Goal: Task Accomplishment & Management: Manage account settings

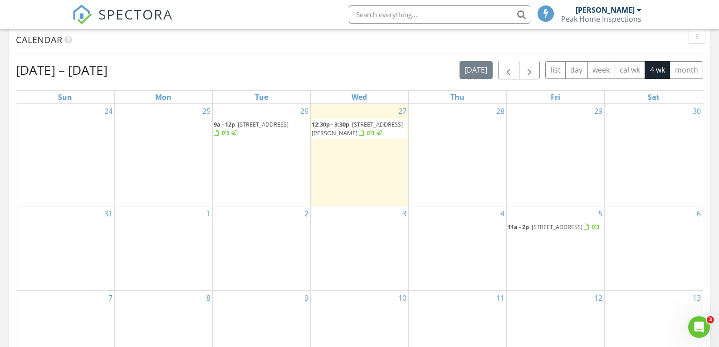
scroll to position [454, 0]
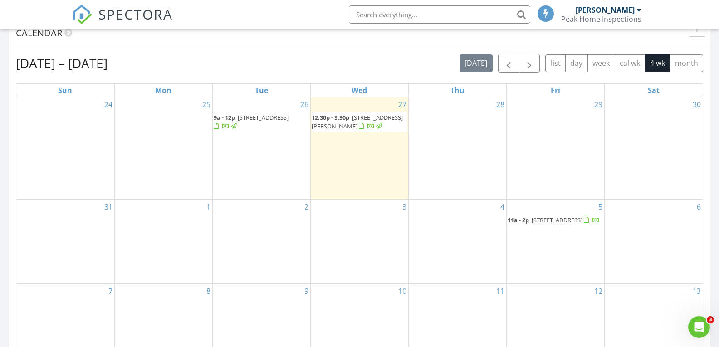
click at [239, 122] on span "6007 meadow lane, goldsboro 27853" at bounding box center [263, 117] width 51 height 8
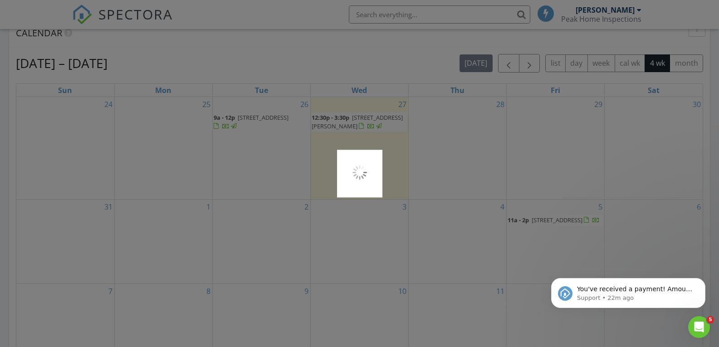
scroll to position [0, 0]
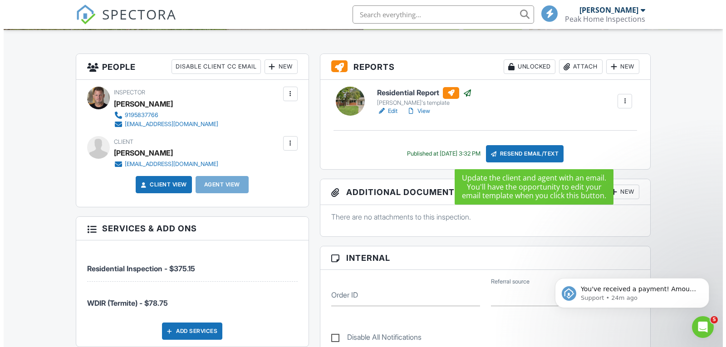
scroll to position [227, 0]
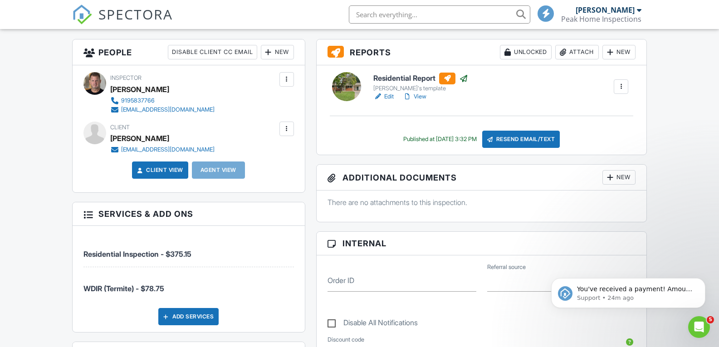
click at [329, 179] on div at bounding box center [331, 176] width 9 height 9
click at [330, 180] on div at bounding box center [331, 176] width 9 height 9
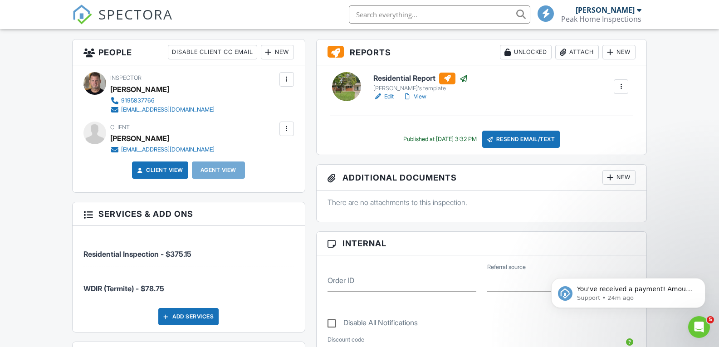
click at [625, 178] on div "New" at bounding box center [618, 177] width 33 height 15
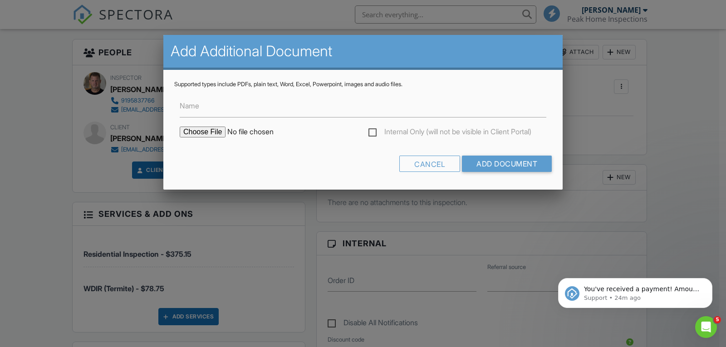
click at [214, 134] on input "file" at bounding box center [257, 132] width 154 height 11
click at [195, 130] on input "file" at bounding box center [257, 132] width 154 height 11
type input "C:\fakepath\6007 Meadow Lane,Goldsboro,NC.pdf"
click at [498, 157] on input "Add Document" at bounding box center [507, 164] width 90 height 16
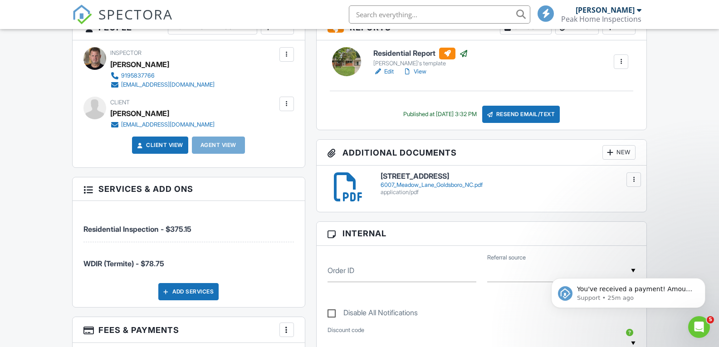
scroll to position [272, 0]
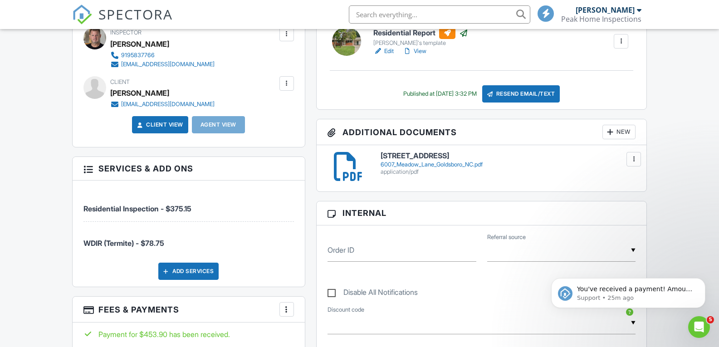
click at [424, 165] on div "6007_Meadow_Lane_Goldsboro_NC.pdf" at bounding box center [508, 164] width 255 height 7
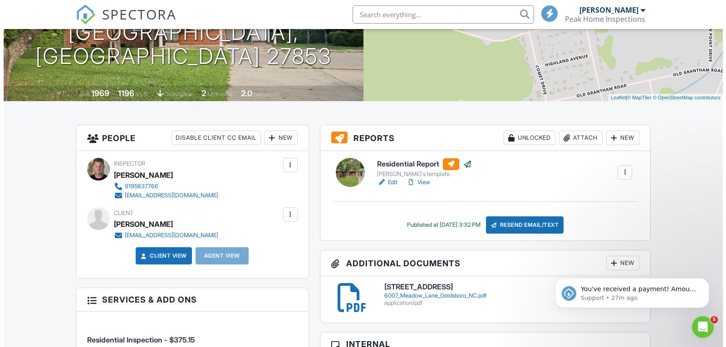
scroll to position [136, 0]
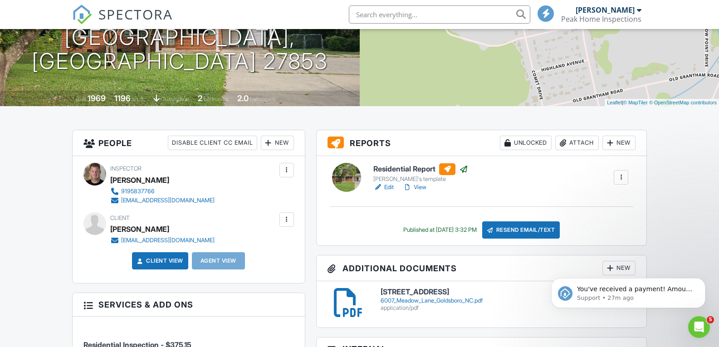
click at [272, 140] on div "New" at bounding box center [277, 143] width 33 height 15
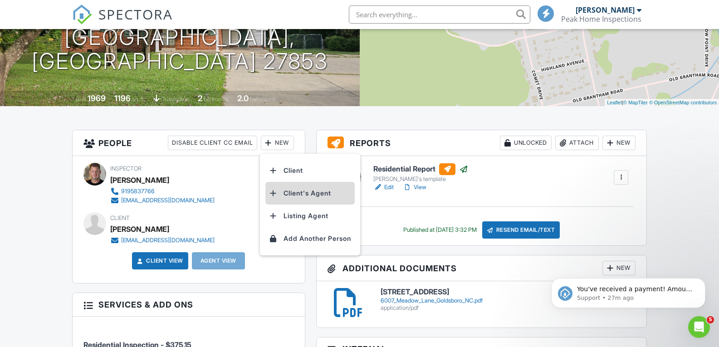
click at [296, 190] on li "Client's Agent" at bounding box center [309, 193] width 89 height 23
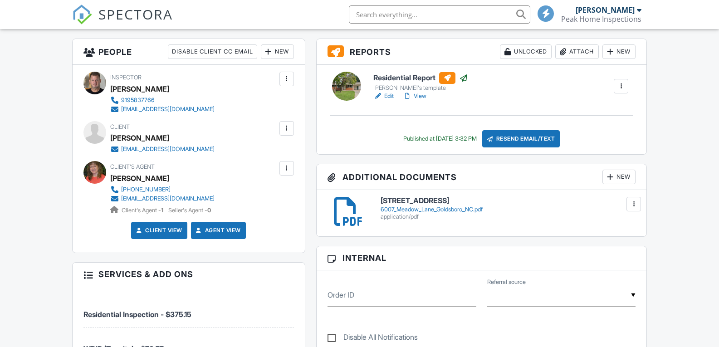
click at [287, 170] on div at bounding box center [286, 168] width 9 height 9
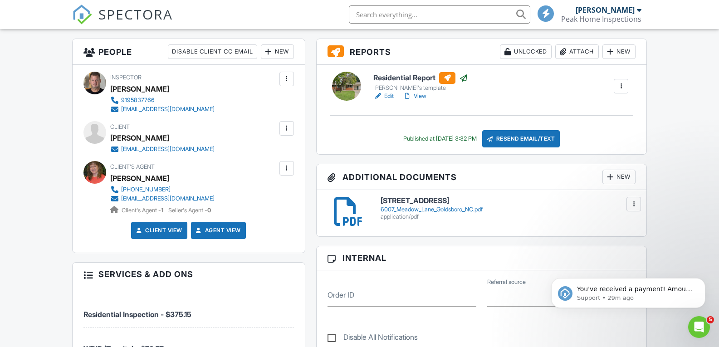
click at [286, 173] on div at bounding box center [286, 168] width 15 height 15
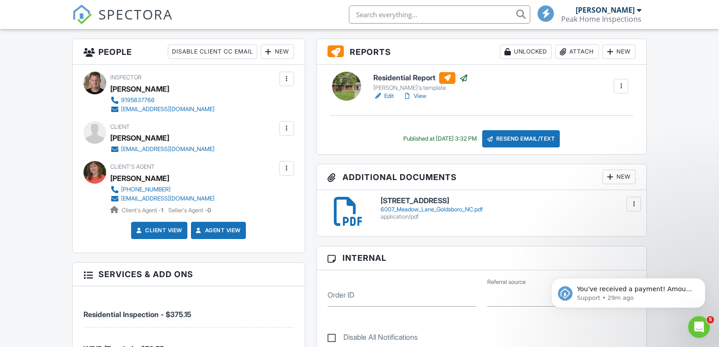
click at [624, 88] on div at bounding box center [620, 86] width 9 height 9
click at [538, 100] on div "Residential Report Micah's template Edit View Copy View Log RRB Log Delete" at bounding box center [501, 86] width 266 height 29
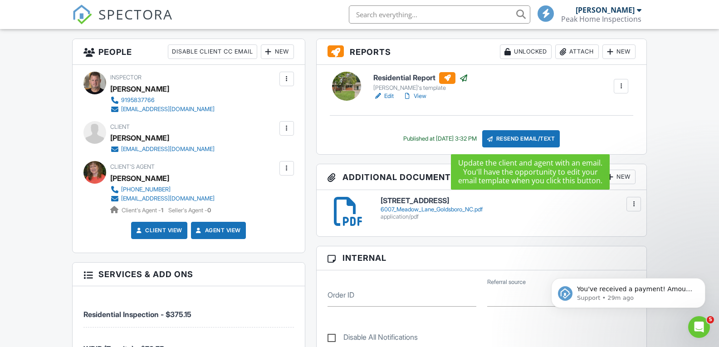
click at [519, 137] on div "Resend Email/Text" at bounding box center [521, 138] width 78 height 17
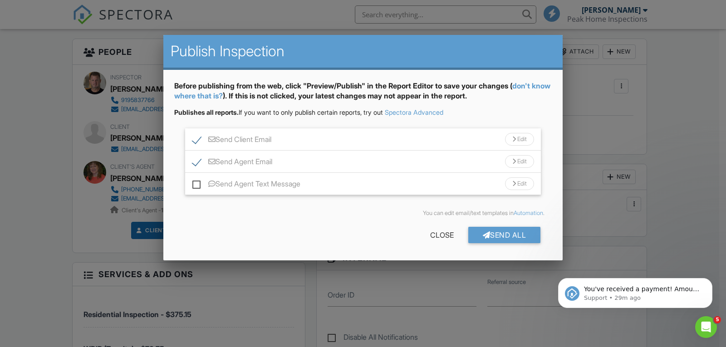
click at [198, 141] on label "Send Client Email" at bounding box center [231, 140] width 79 height 11
checkbox input "false"
click at [195, 188] on label "Send Agent Text Message" at bounding box center [246, 185] width 108 height 11
click at [195, 182] on input "Send Agent Text Message" at bounding box center [195, 179] width 6 height 6
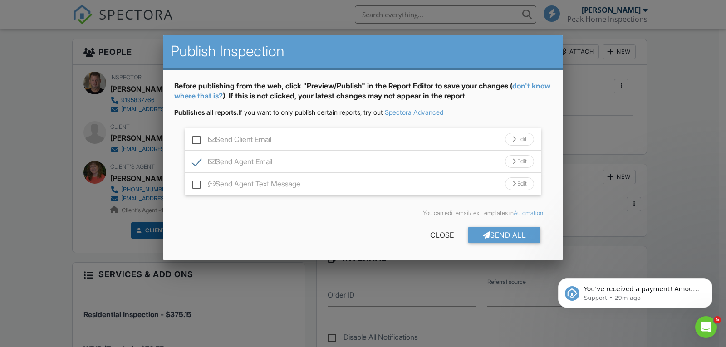
checkbox input "true"
click at [485, 236] on div at bounding box center [487, 234] width 8 height 7
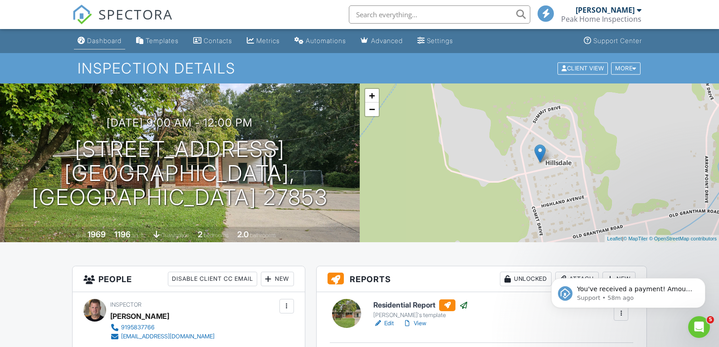
click at [97, 47] on link "Dashboard" at bounding box center [99, 41] width 51 height 17
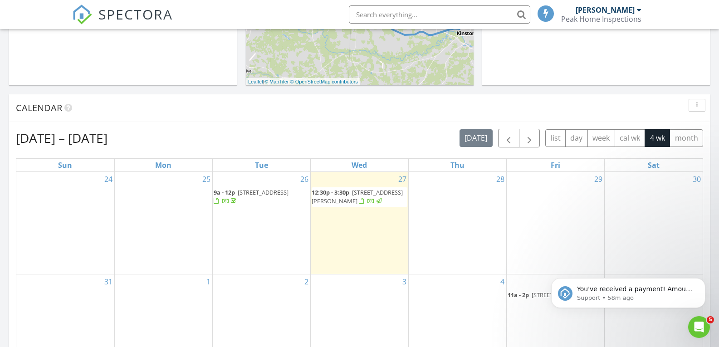
scroll to position [363, 0]
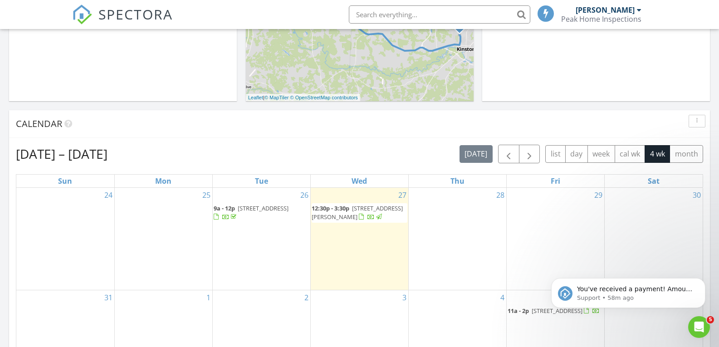
click at [330, 213] on span "[STREET_ADDRESS][PERSON_NAME]" at bounding box center [357, 212] width 91 height 17
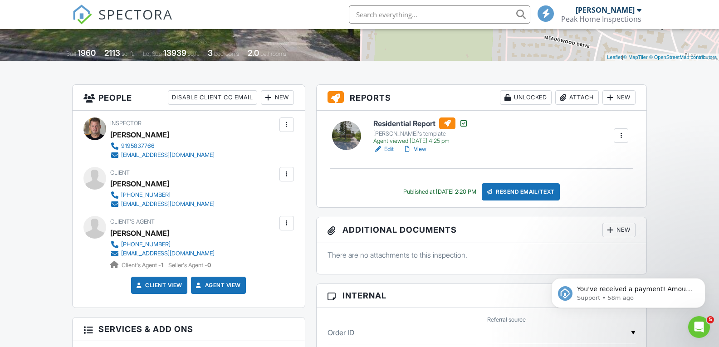
click at [138, 184] on div "[PERSON_NAME]" at bounding box center [139, 184] width 59 height 14
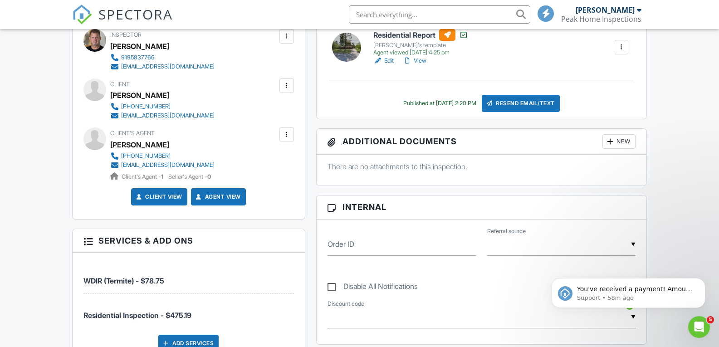
scroll to position [272, 0]
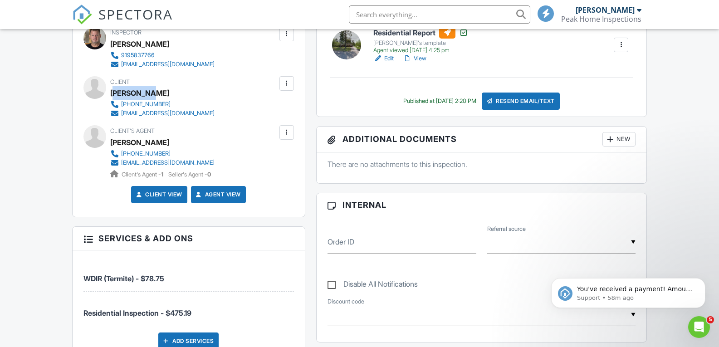
drag, startPoint x: 113, startPoint y: 93, endPoint x: 148, endPoint y: 93, distance: 34.9
click at [148, 93] on div "[PERSON_NAME]" at bounding box center [139, 93] width 59 height 14
click at [117, 93] on div "[PERSON_NAME]" at bounding box center [139, 93] width 59 height 14
drag, startPoint x: 110, startPoint y: 93, endPoint x: 153, endPoint y: 94, distance: 43.1
click at [153, 94] on div "[PERSON_NAME]" at bounding box center [166, 93] width 112 height 14
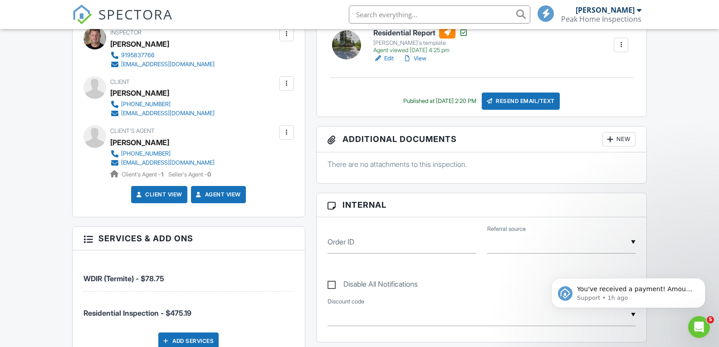
click at [622, 137] on div "New" at bounding box center [618, 139] width 33 height 15
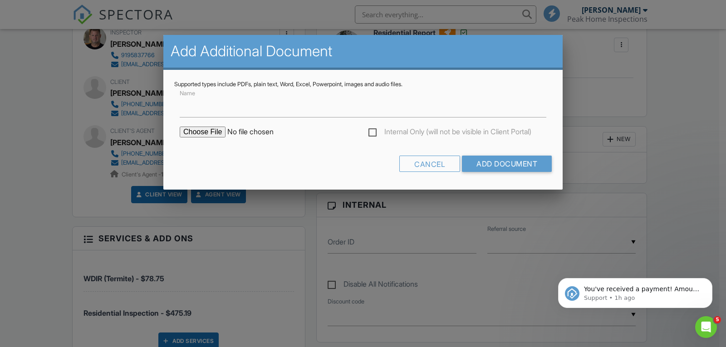
click at [215, 134] on input "file" at bounding box center [257, 132] width 154 height 11
type input "C:\fakepath\2302 Carey Road,Kinston,NC.pdf"
click at [485, 164] on input "Add Document" at bounding box center [507, 164] width 90 height 16
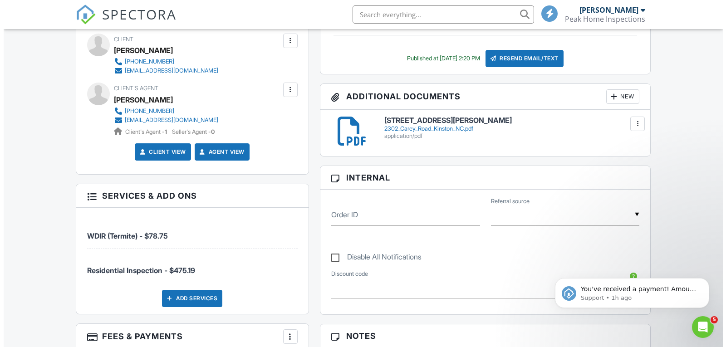
scroll to position [317, 0]
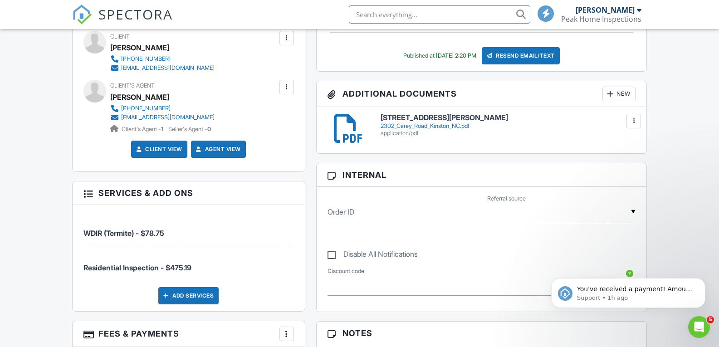
click at [615, 96] on div "New" at bounding box center [618, 94] width 33 height 15
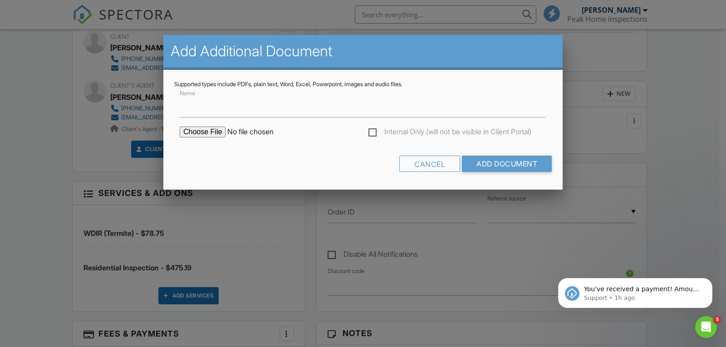
click at [200, 130] on input "file" at bounding box center [257, 132] width 154 height 11
type input "C:\fakepath\2302 Carey Road,Kinston,NC (1).pdf"
click at [482, 166] on input "Add Document" at bounding box center [507, 164] width 90 height 16
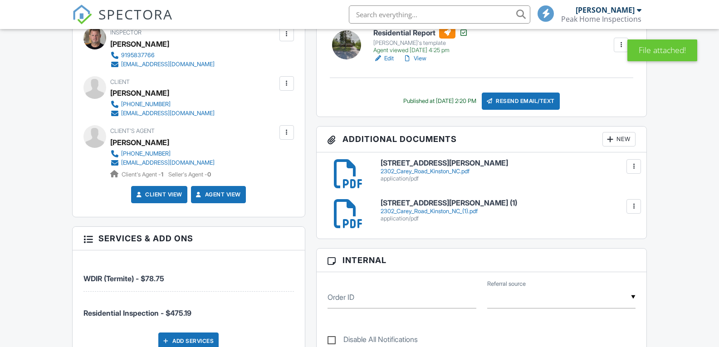
click at [442, 200] on h6 "2302 Carey Road Kinston NC (1)" at bounding box center [508, 203] width 255 height 8
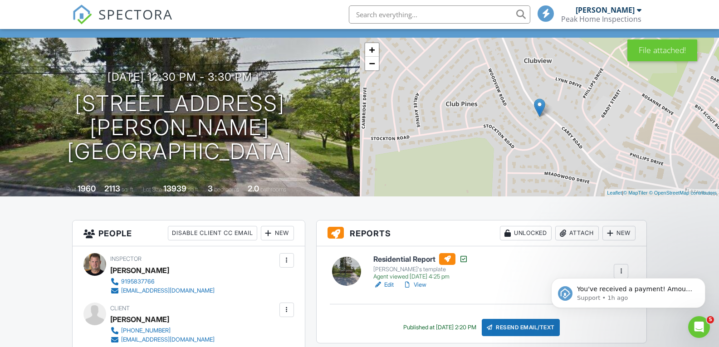
scroll to position [45, 0]
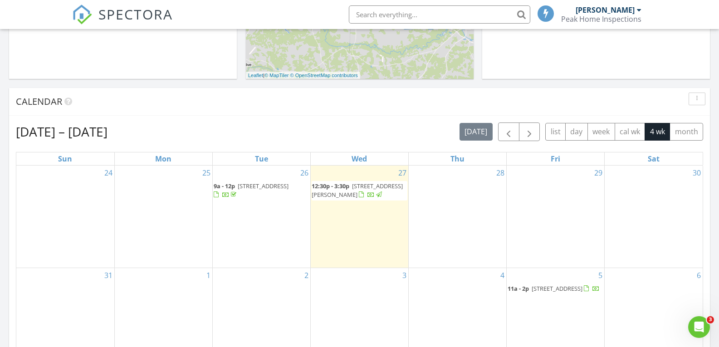
click at [336, 194] on span "2302 Carey Rd, Kinston 28504" at bounding box center [357, 190] width 91 height 17
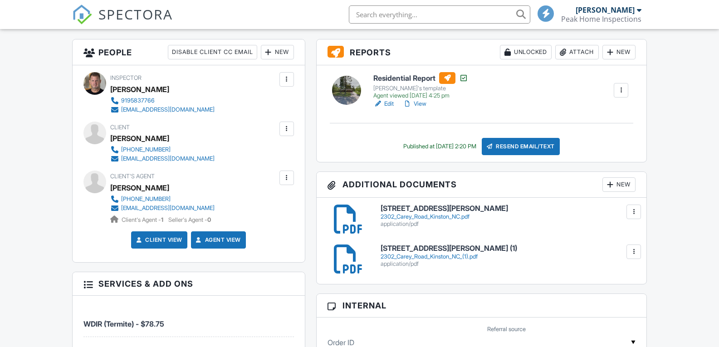
click at [634, 211] on div at bounding box center [633, 211] width 9 height 9
click at [573, 216] on div "2302_Carey_Road_Kinston_NC.pdf" at bounding box center [508, 216] width 255 height 7
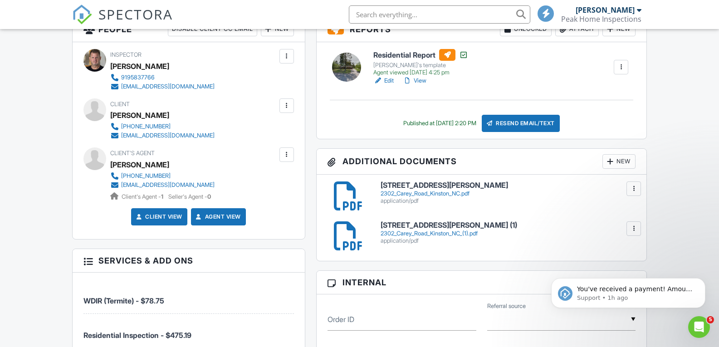
scroll to position [272, 0]
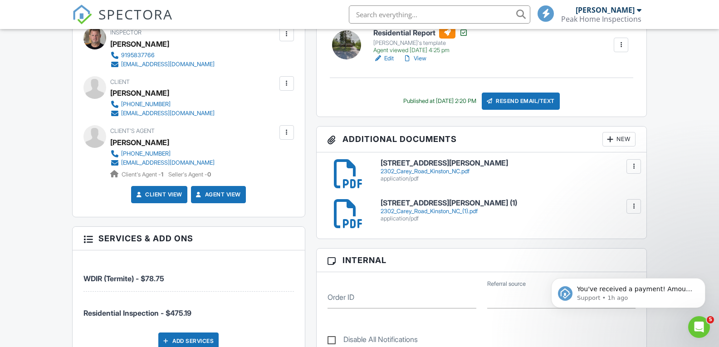
click at [633, 209] on div at bounding box center [633, 206] width 9 height 9
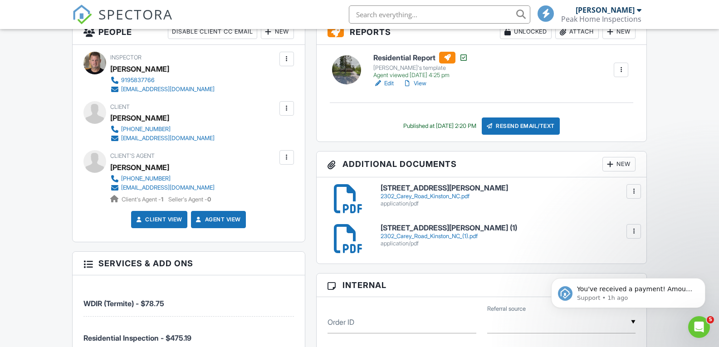
scroll to position [227, 0]
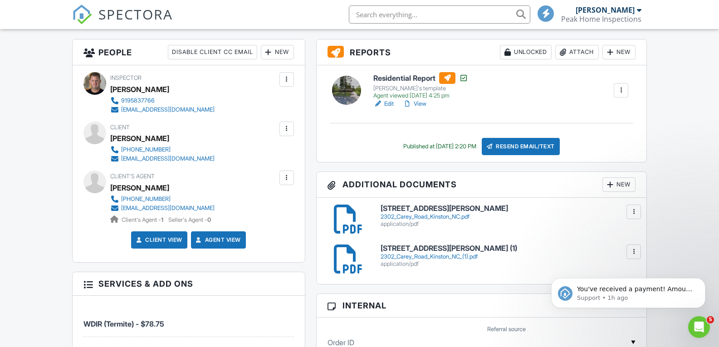
click at [285, 128] on div at bounding box center [286, 128] width 9 height 9
click at [621, 90] on div at bounding box center [620, 90] width 9 height 9
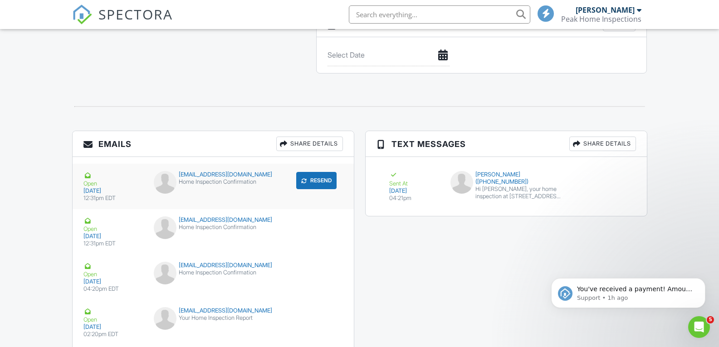
scroll to position [998, 0]
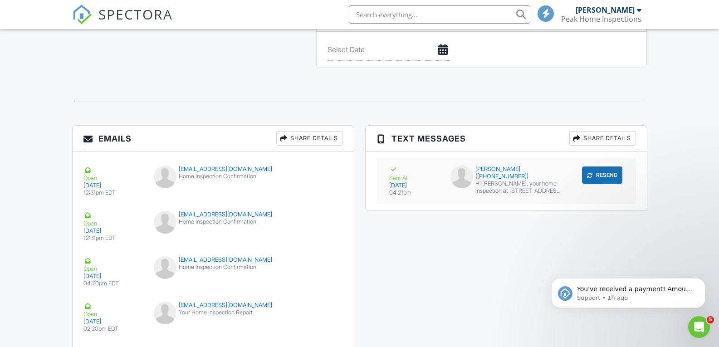
click at [502, 169] on div "Abdullah Ra (+19193088303)" at bounding box center [506, 173] width 112 height 15
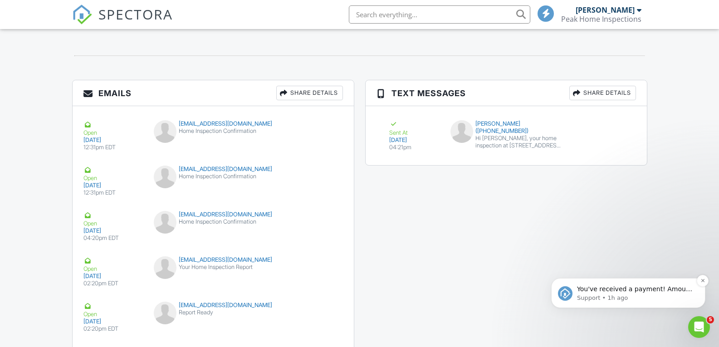
scroll to position [1089, 0]
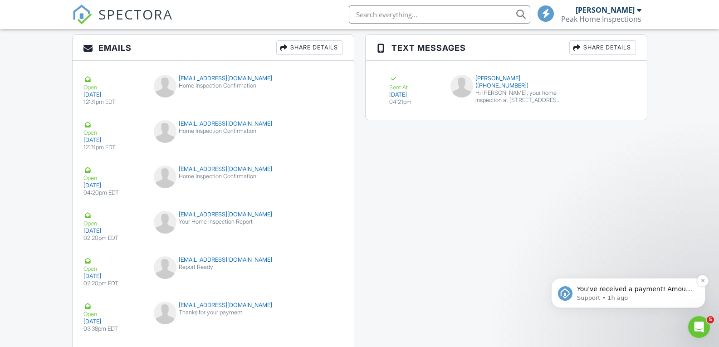
click at [589, 294] on p "Support • 1h ago" at bounding box center [635, 298] width 117 height 8
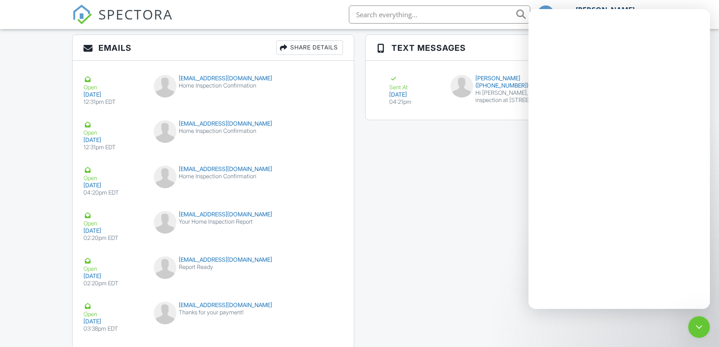
scroll to position [0, 0]
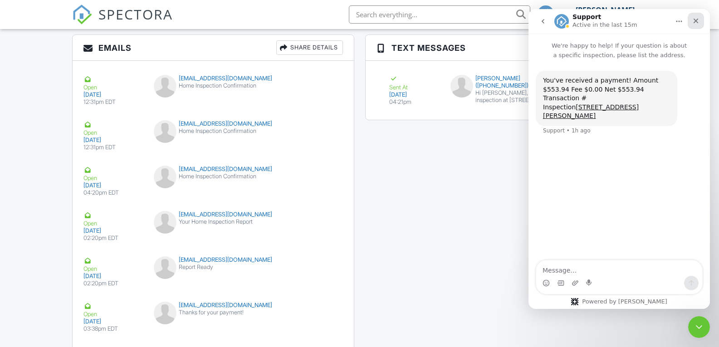
click at [693, 20] on icon "Close" at bounding box center [695, 20] width 7 height 7
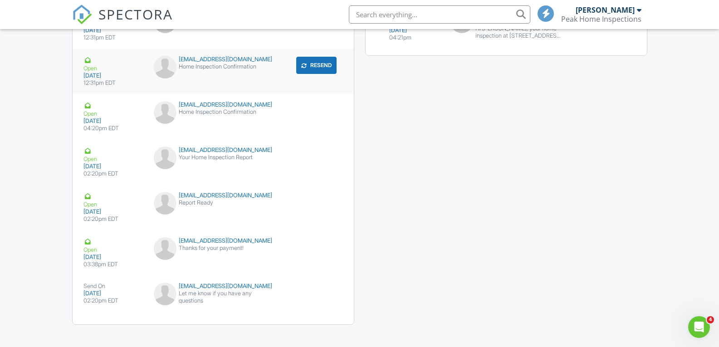
scroll to position [1163, 0]
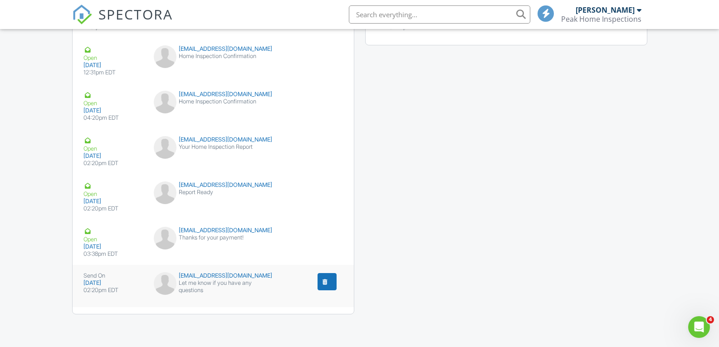
click at [237, 277] on div "abdullahrasheed31@gmail.com" at bounding box center [213, 275] width 119 height 7
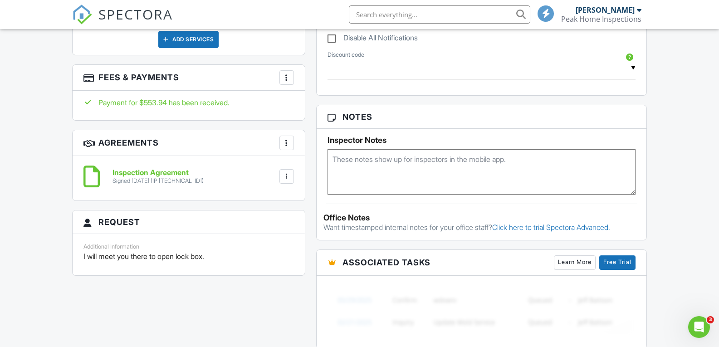
scroll to position [528, 0]
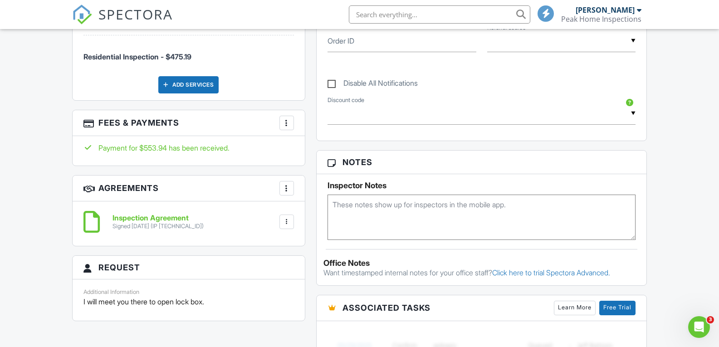
click at [292, 187] on div "More" at bounding box center [286, 188] width 15 height 15
click at [259, 224] on div "Inspection Agreement Signed [DATE] (IP [TECHNICAL_ID]) File [GEOGRAPHIC_DATA] D…" at bounding box center [200, 222] width 187 height 16
click at [284, 220] on div at bounding box center [286, 221] width 9 height 9
click at [286, 219] on div at bounding box center [286, 221] width 9 height 9
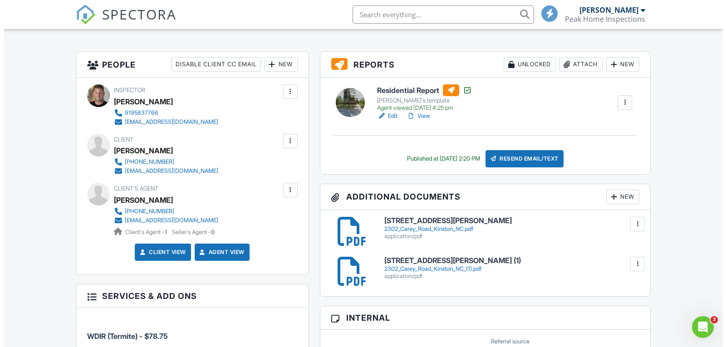
scroll to position [211, 0]
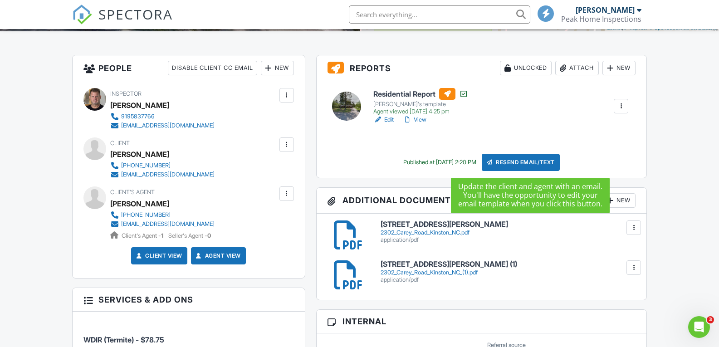
click at [506, 163] on div "Resend Email/Text" at bounding box center [521, 162] width 78 height 17
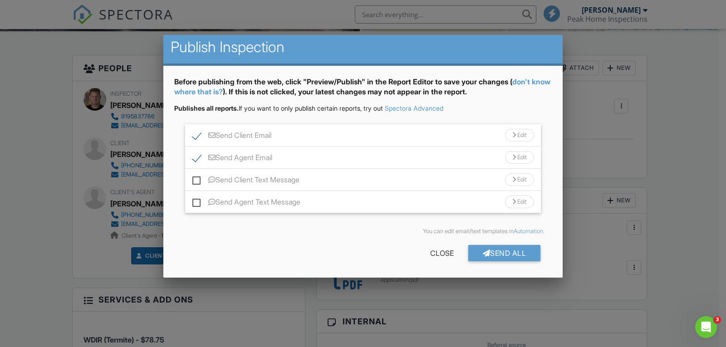
scroll to position [5, 0]
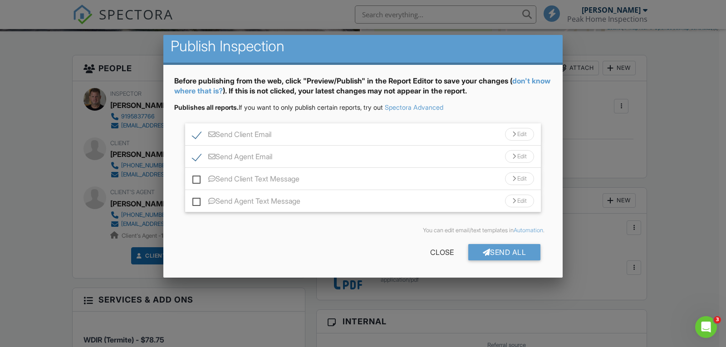
click at [196, 178] on label "Send Client Text Message" at bounding box center [245, 180] width 107 height 11
click at [196, 177] on input "Send Client Text Message" at bounding box center [195, 174] width 6 height 6
checkbox input "true"
click at [193, 198] on label "Send Agent Text Message" at bounding box center [246, 202] width 108 height 11
click at [193, 198] on input "Send Agent Text Message" at bounding box center [195, 197] width 6 height 6
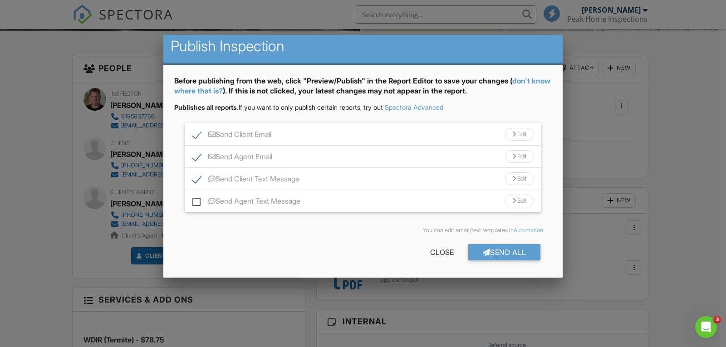
checkbox input "true"
drag, startPoint x: 196, startPoint y: 155, endPoint x: 200, endPoint y: 143, distance: 12.2
click at [196, 154] on label "Send Agent Email" at bounding box center [232, 157] width 80 height 11
checkbox input "false"
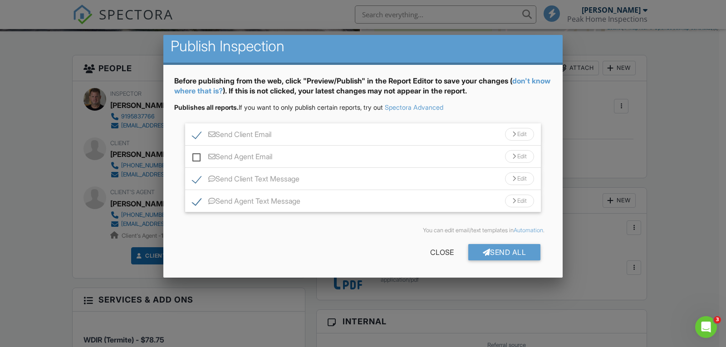
click at [200, 134] on label "Send Client Email" at bounding box center [231, 135] width 79 height 11
checkbox input "false"
click at [498, 254] on div "Send All" at bounding box center [504, 252] width 73 height 16
